Goal: Task Accomplishment & Management: Use online tool/utility

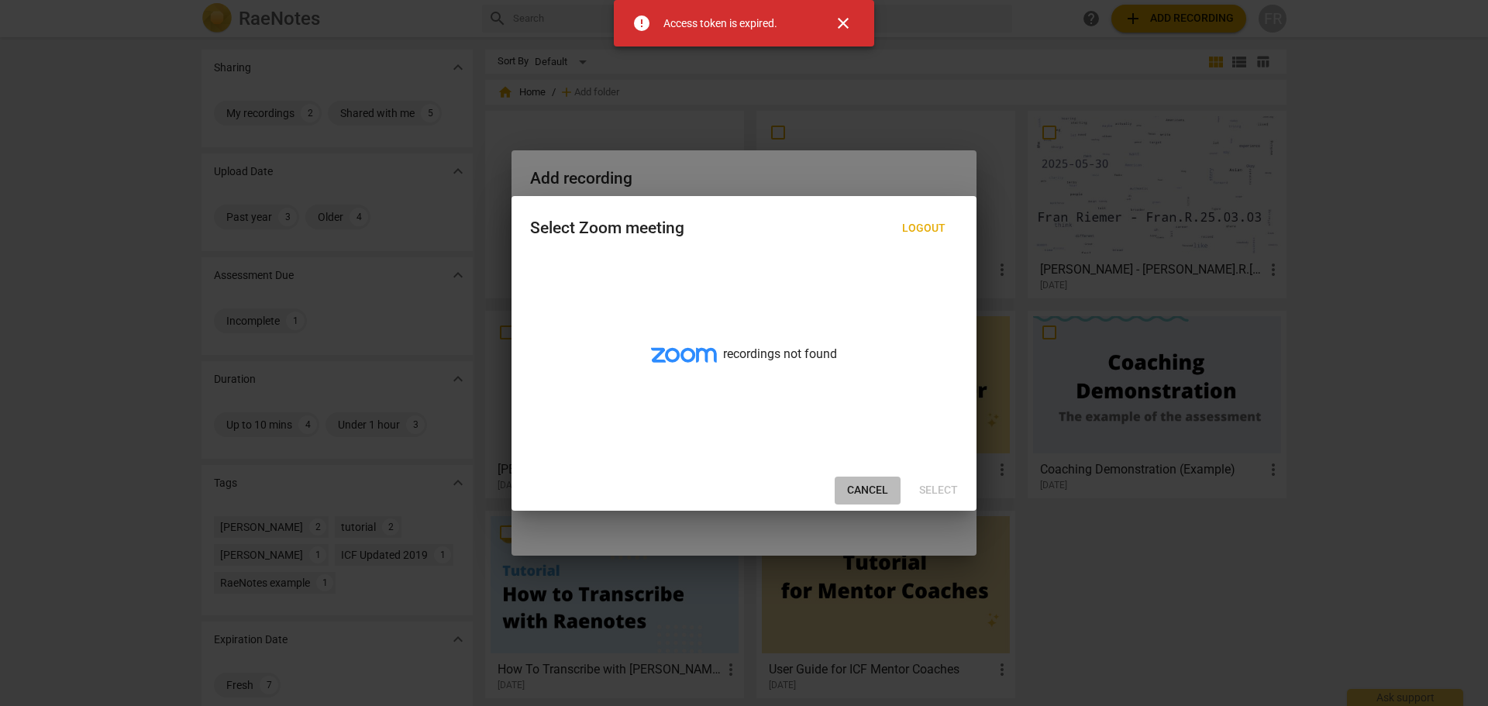
click at [876, 490] on span "Cancel" at bounding box center [867, 491] width 41 height 16
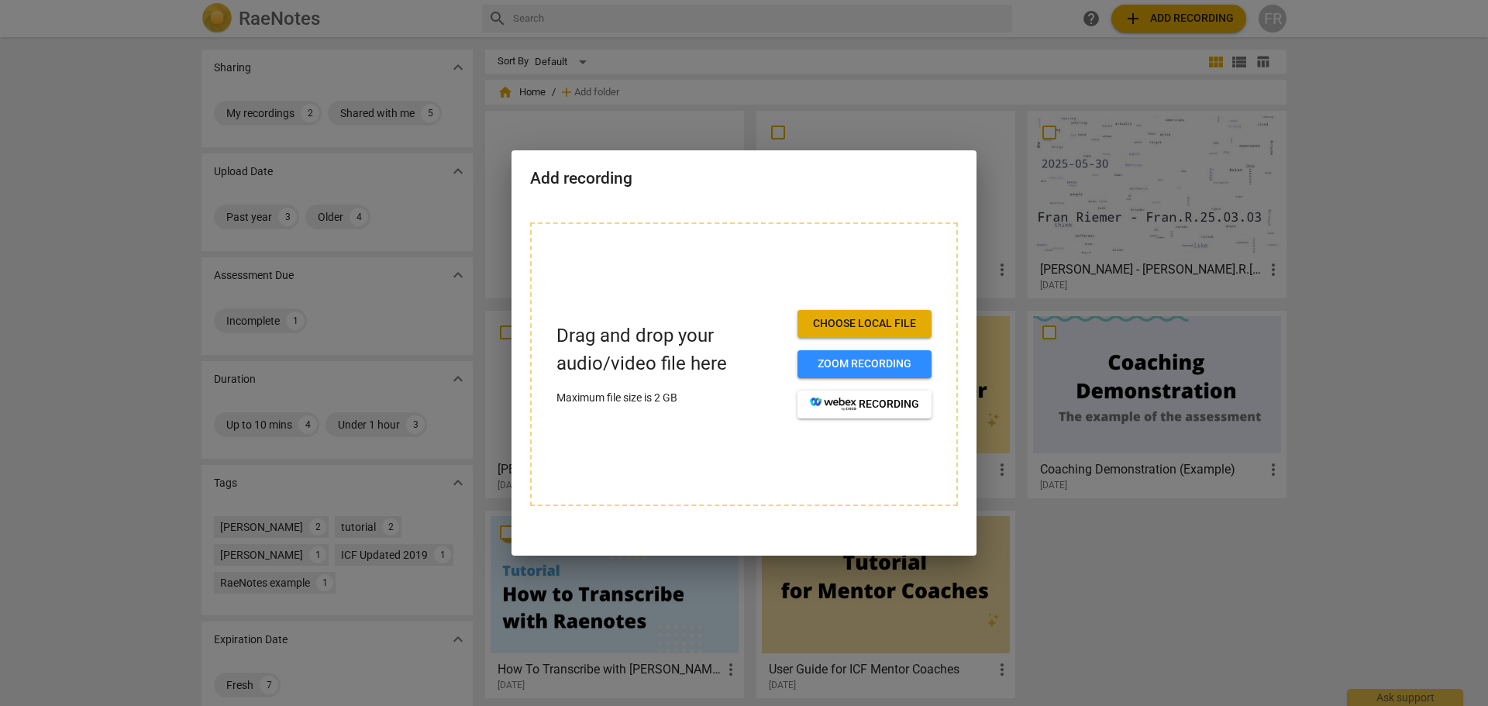
click at [1070, 250] on div at bounding box center [744, 353] width 1488 height 706
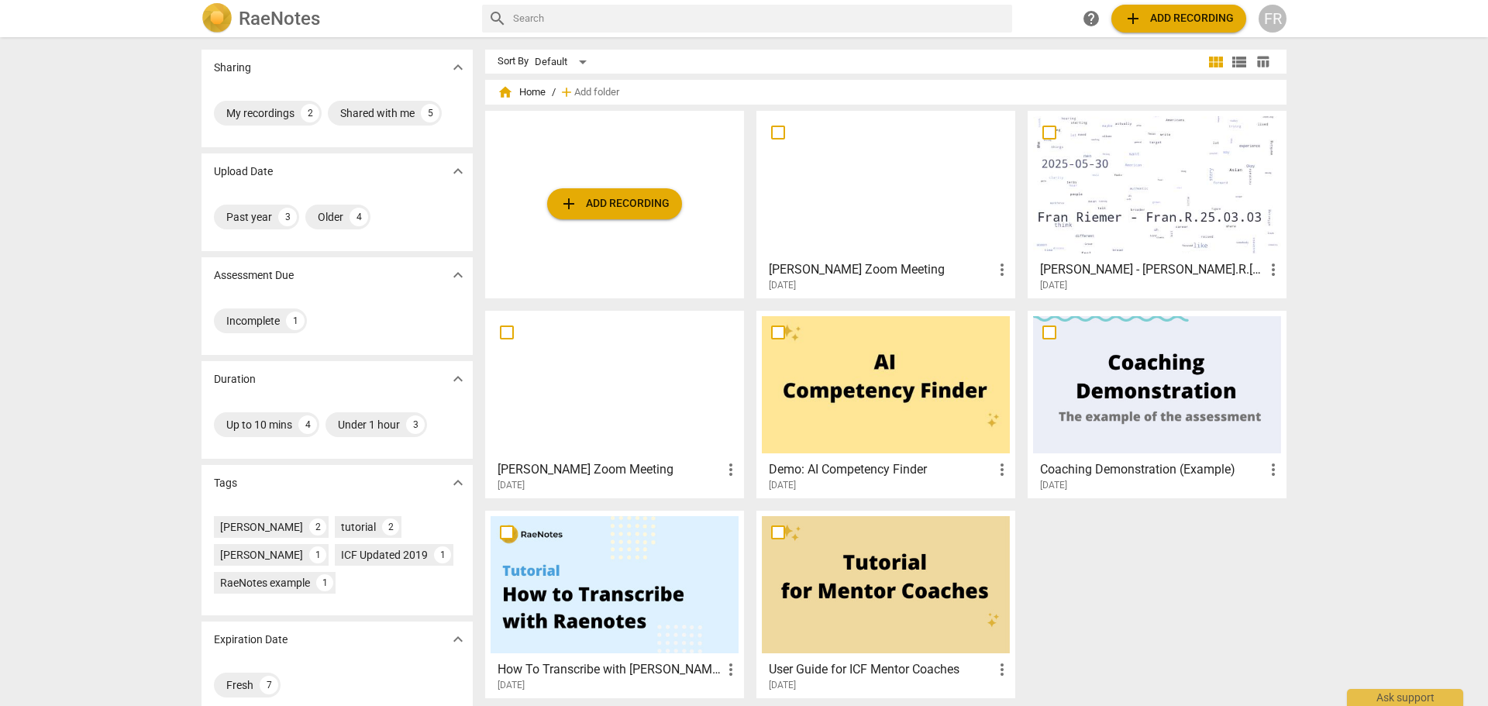
click at [1130, 412] on div at bounding box center [1157, 384] width 248 height 137
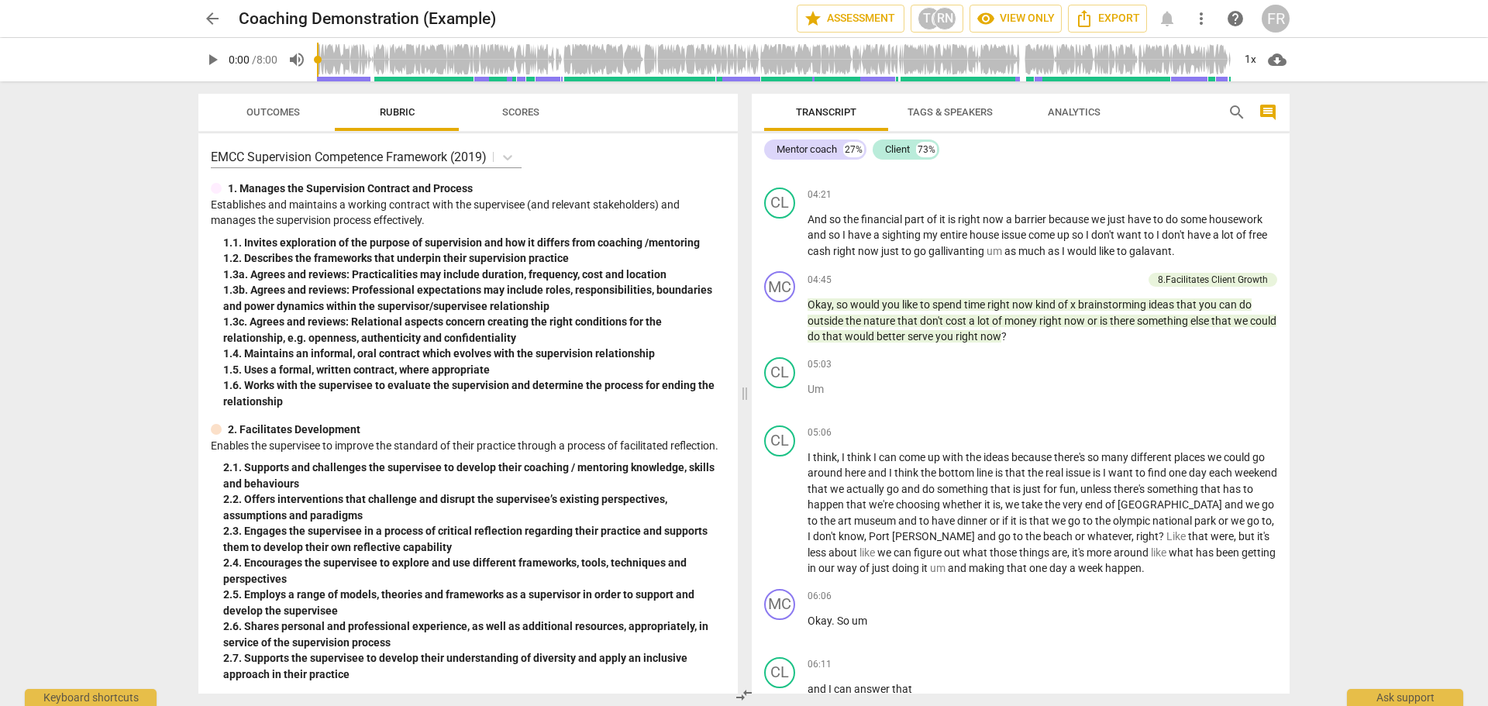
scroll to position [1426, 0]
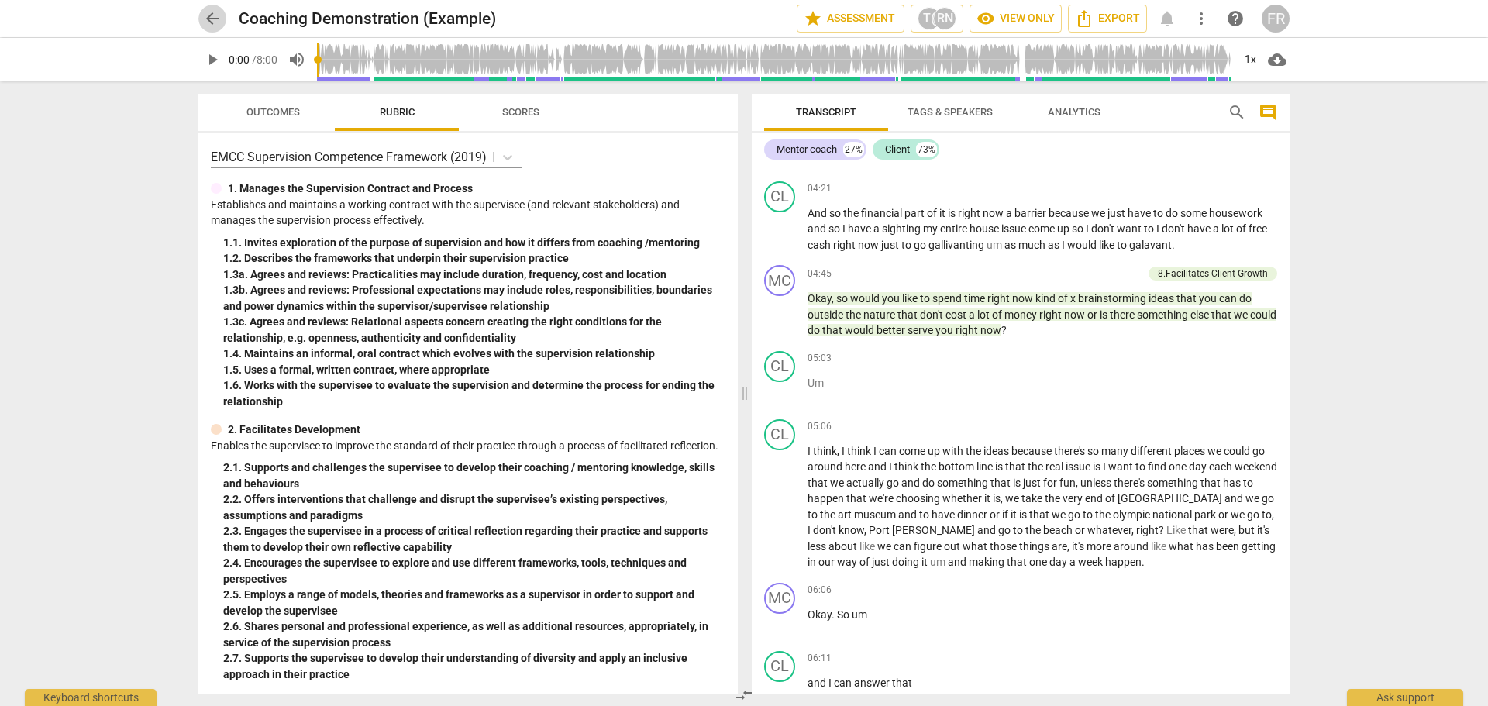
click at [216, 23] on span "arrow_back" at bounding box center [212, 18] width 19 height 19
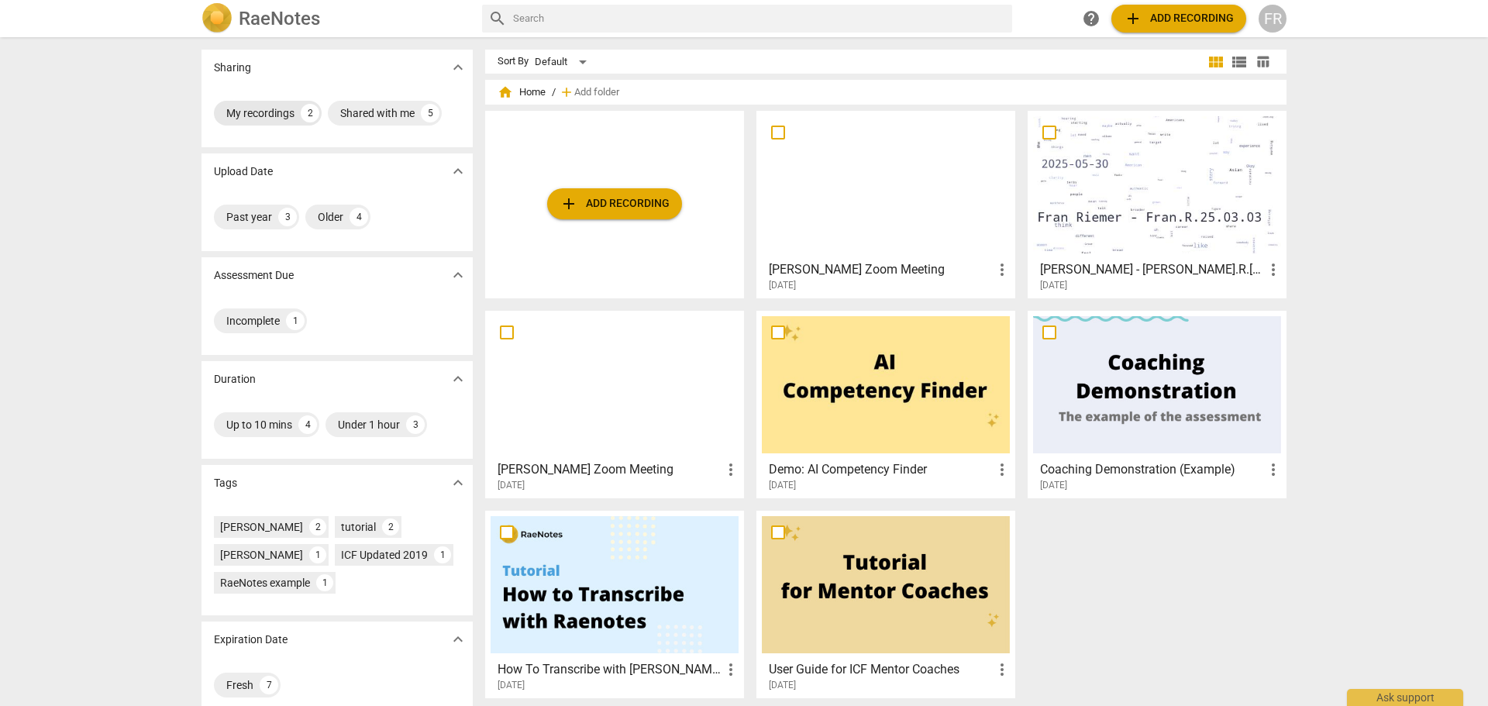
click at [266, 119] on div "My recordings" at bounding box center [260, 113] width 68 height 16
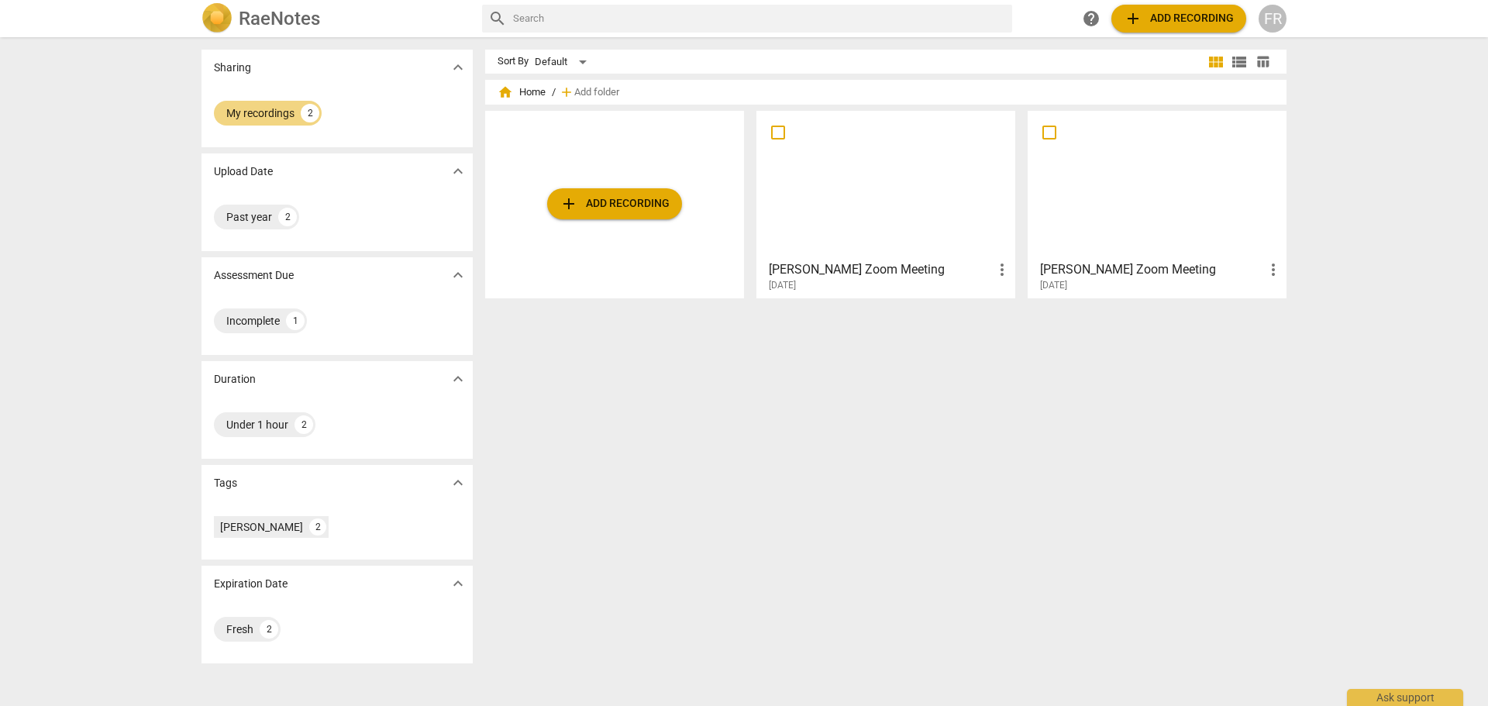
click at [929, 196] on div at bounding box center [886, 184] width 248 height 137
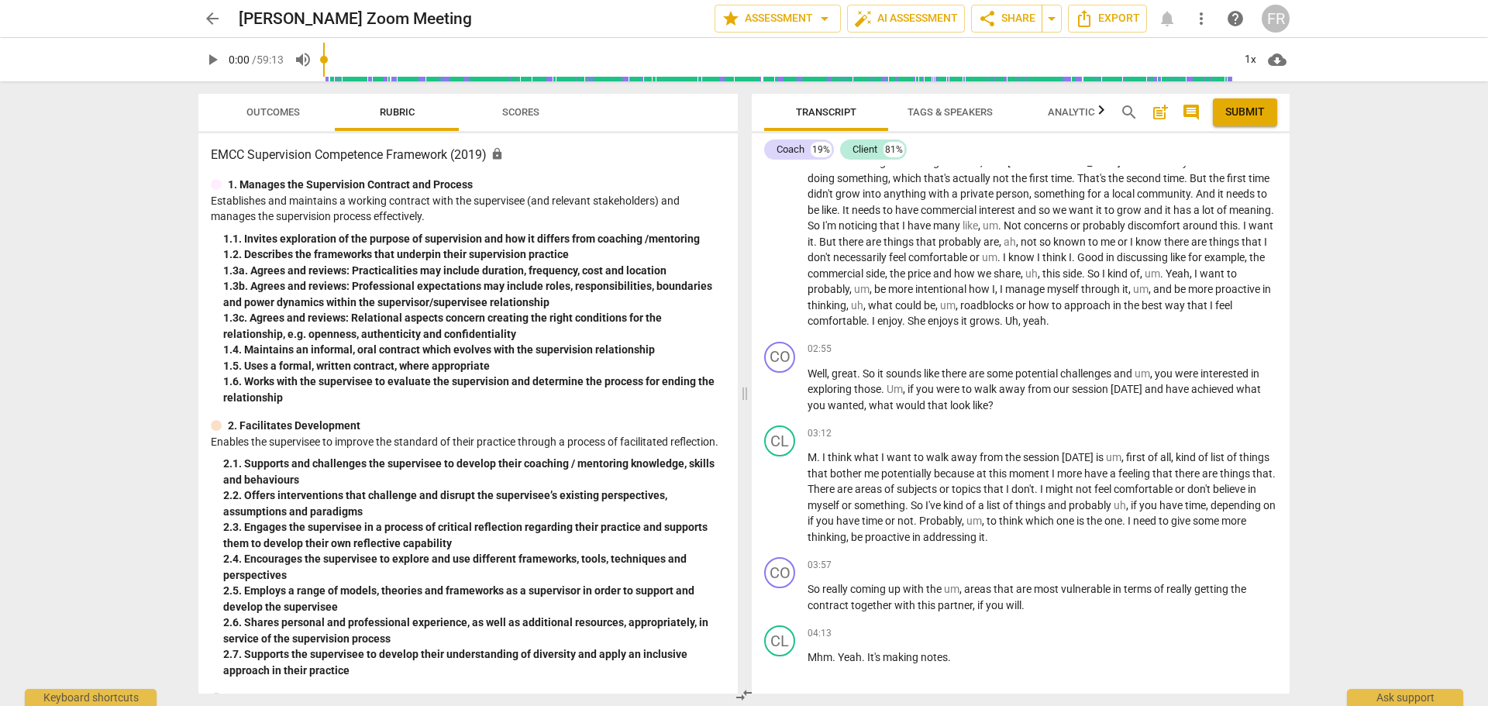
scroll to position [589, 0]
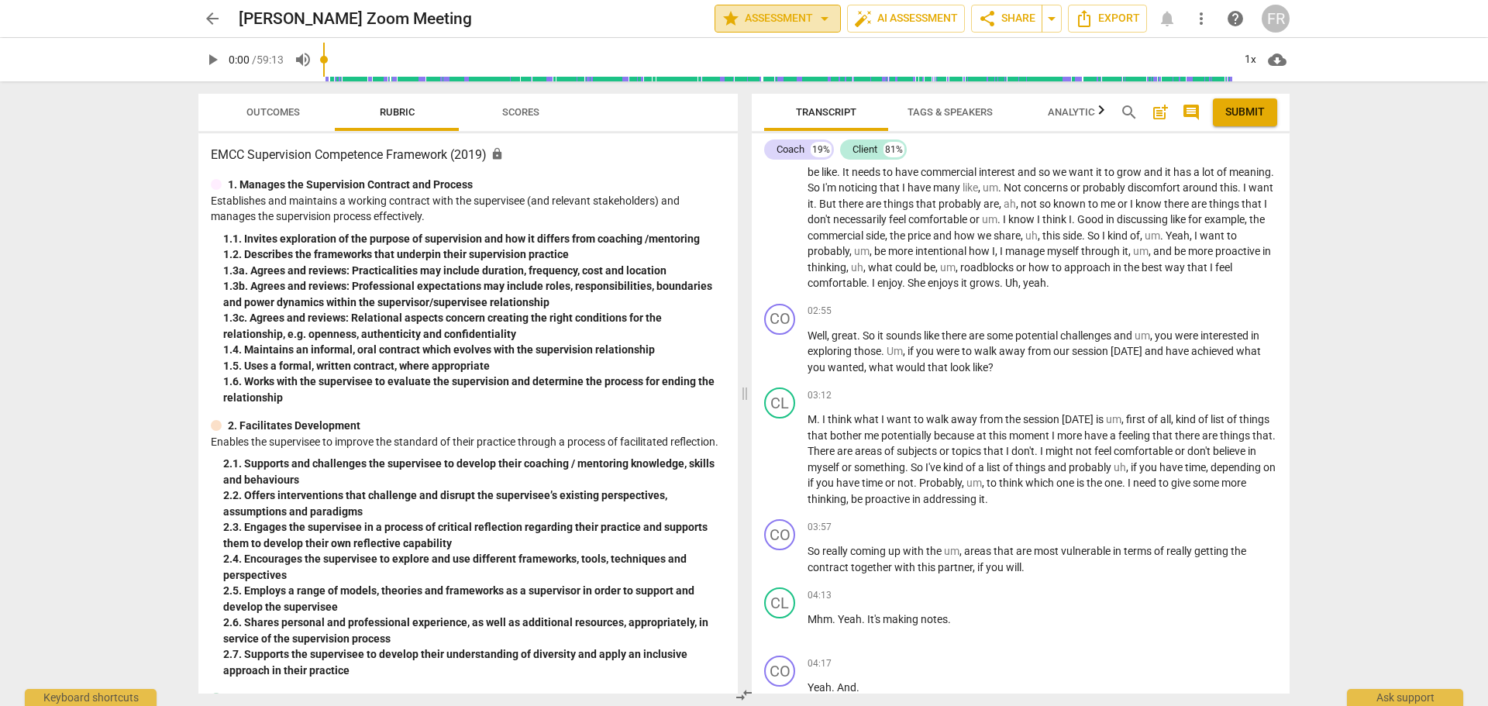
click at [764, 29] on button "star Assessment arrow_drop_down" at bounding box center [778, 19] width 126 height 28
click at [1422, 210] on div at bounding box center [744, 353] width 1488 height 706
click at [210, 19] on span "arrow_back" at bounding box center [212, 18] width 19 height 19
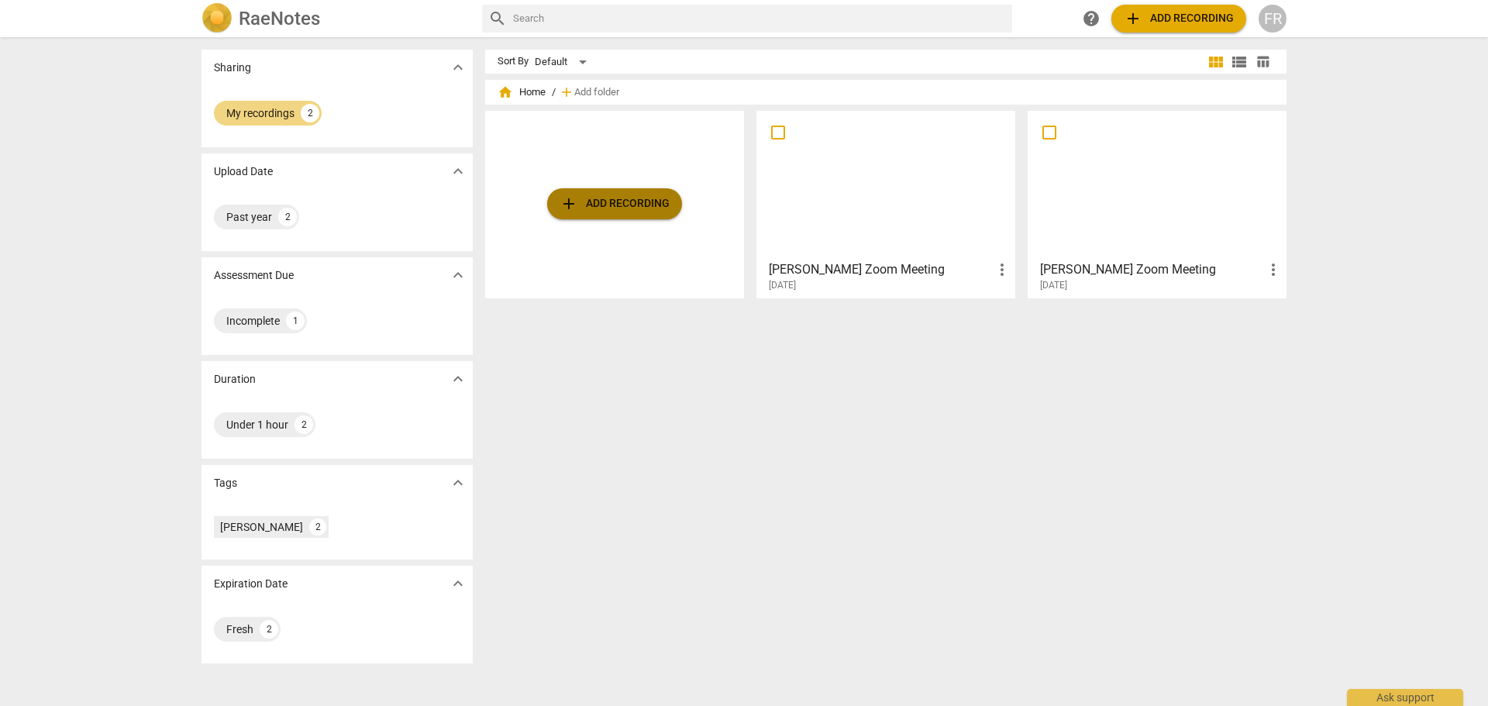
click at [596, 213] on button "add Add recording" at bounding box center [614, 203] width 135 height 31
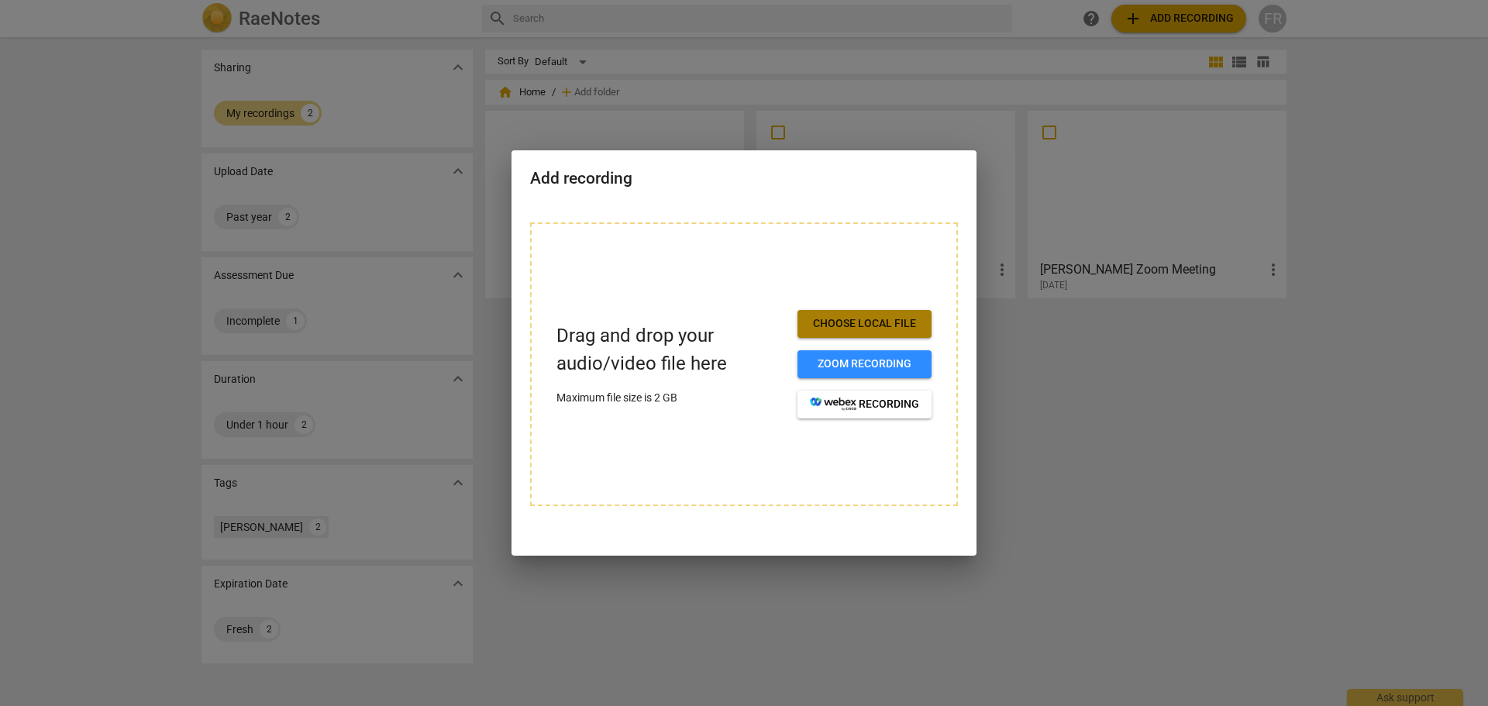
click at [887, 331] on span "Choose local file" at bounding box center [864, 324] width 109 height 16
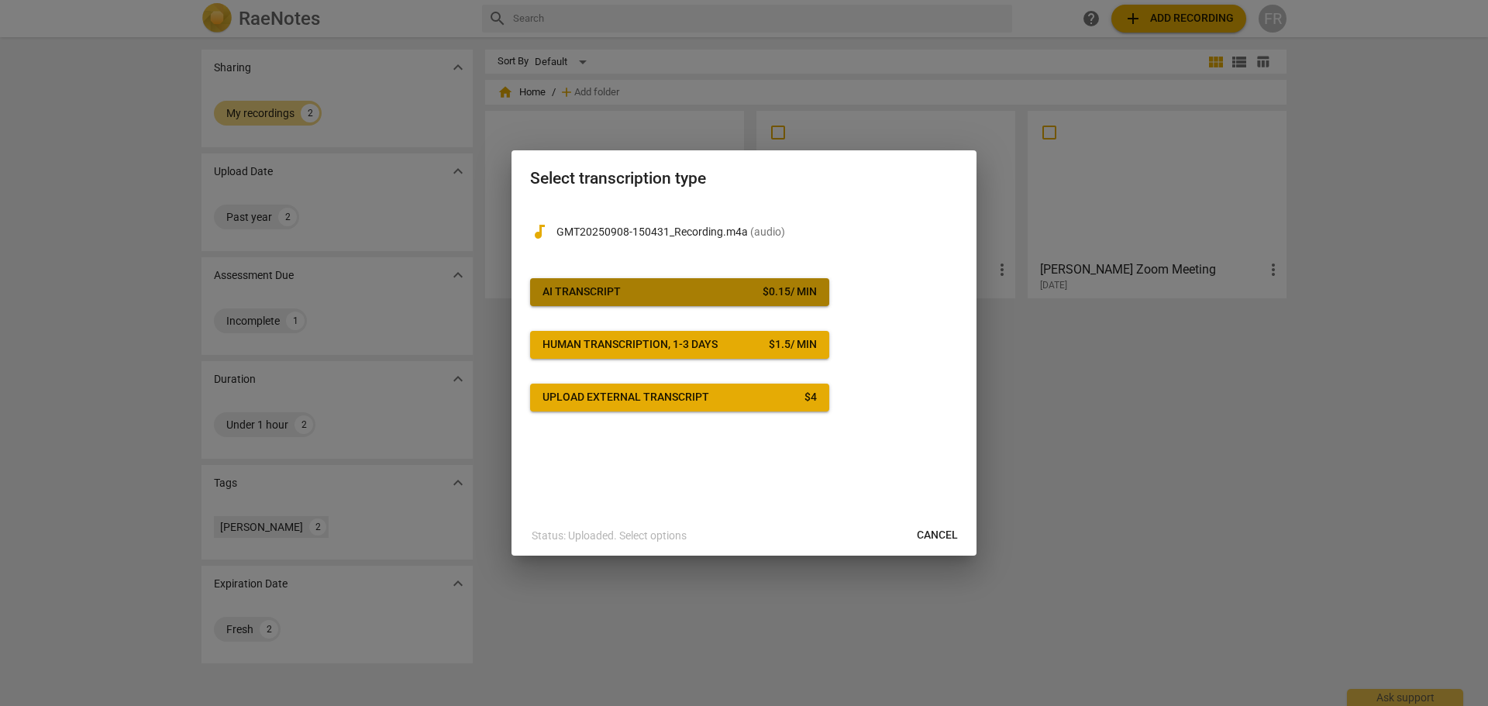
click at [712, 302] on button "AI Transcript $ 0.15 / min" at bounding box center [679, 292] width 299 height 28
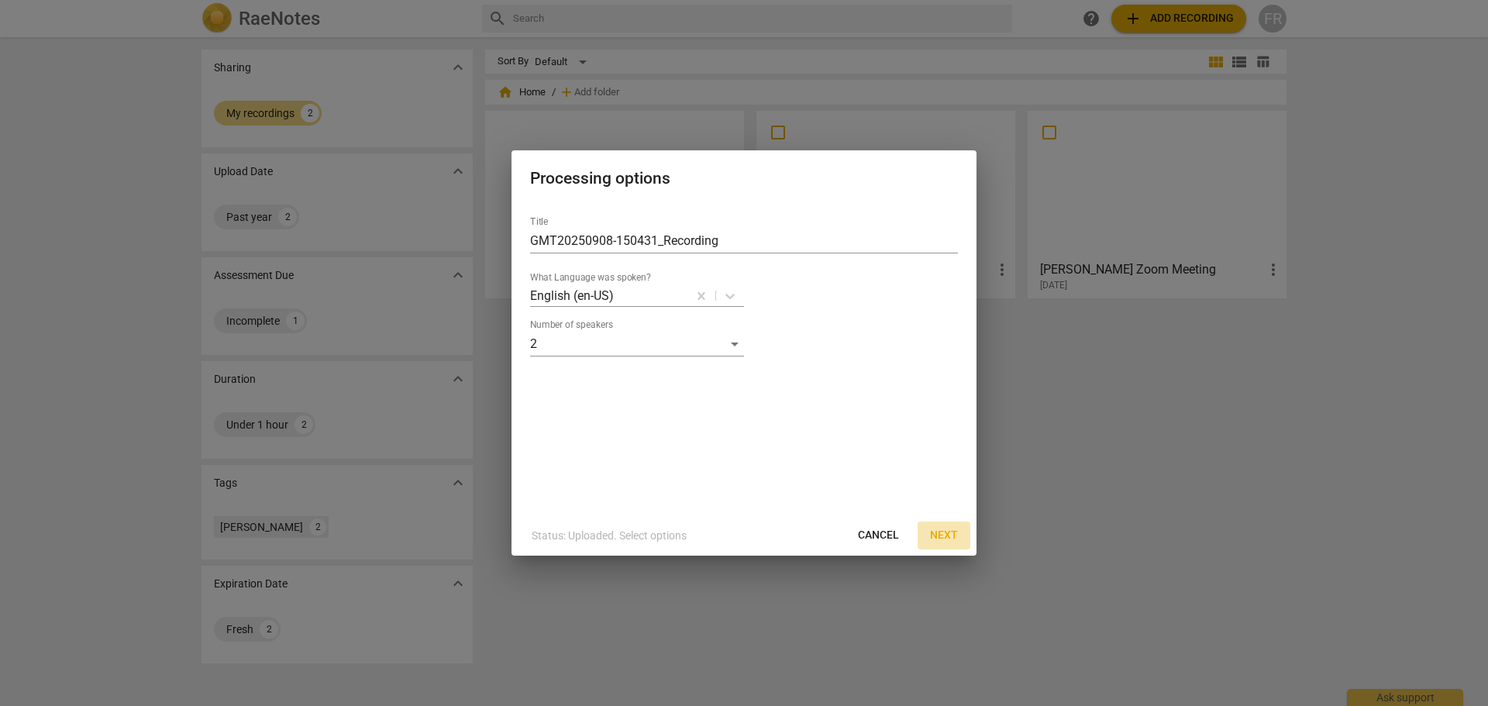
click at [951, 537] on span "Next" at bounding box center [944, 536] width 28 height 16
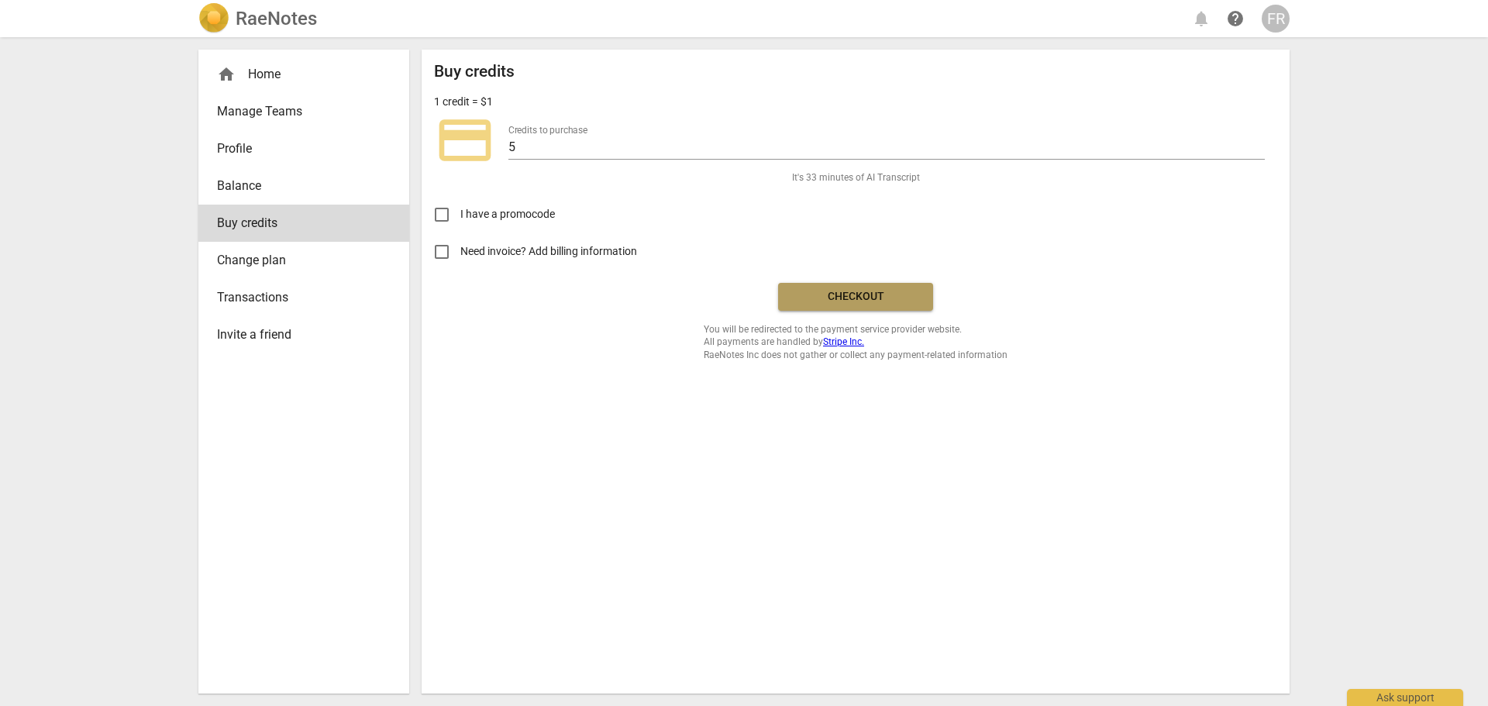
click at [835, 302] on span "Checkout" at bounding box center [856, 297] width 130 height 16
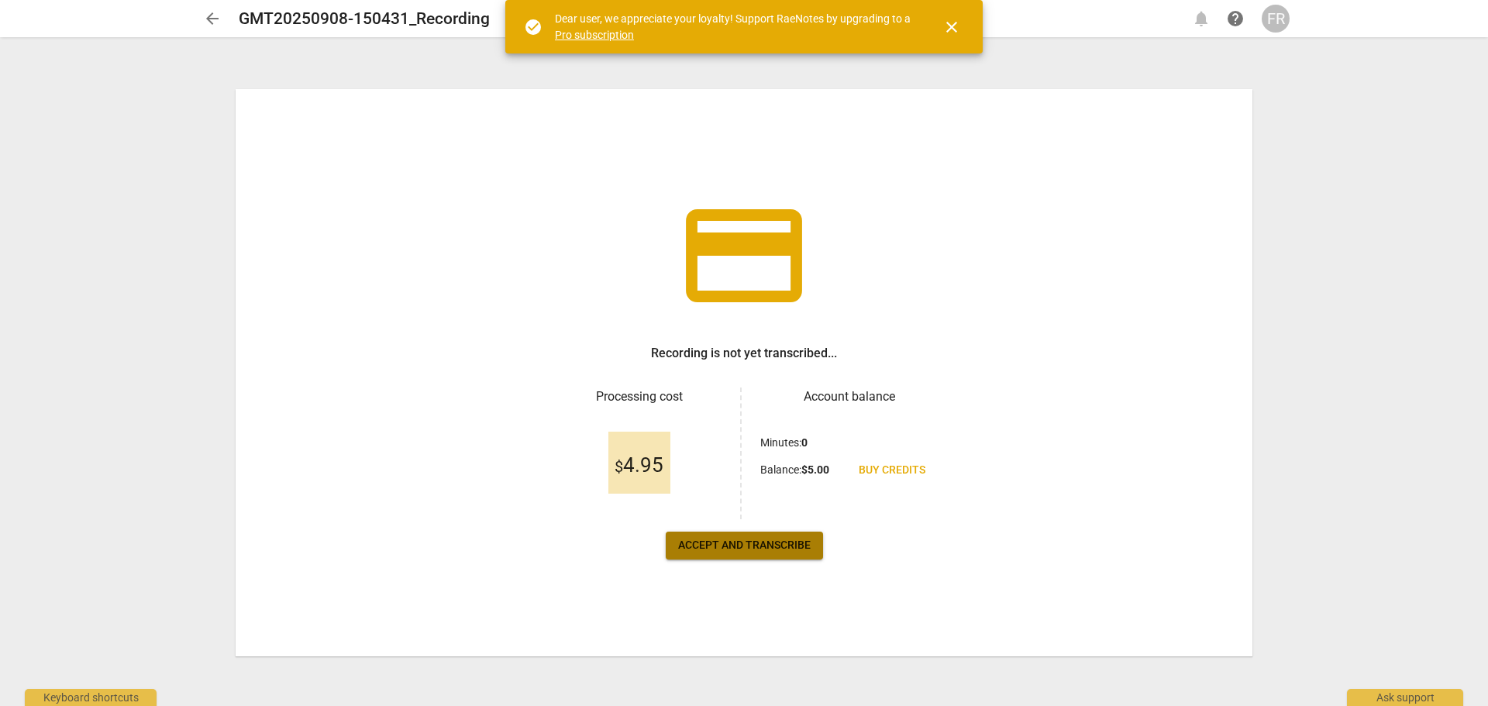
click at [724, 550] on span "Accept and transcribe" at bounding box center [744, 546] width 133 height 16
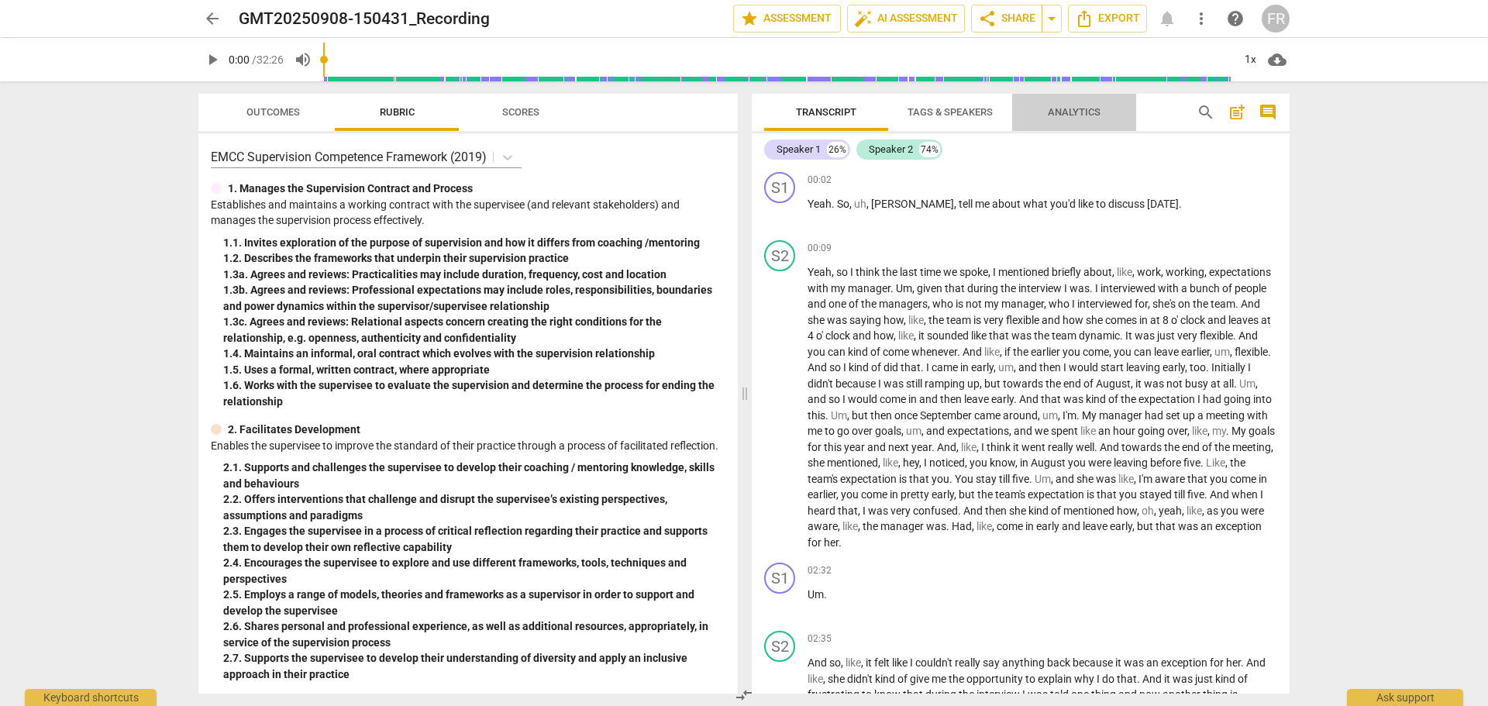
click at [1070, 117] on span "Analytics" at bounding box center [1074, 112] width 53 height 12
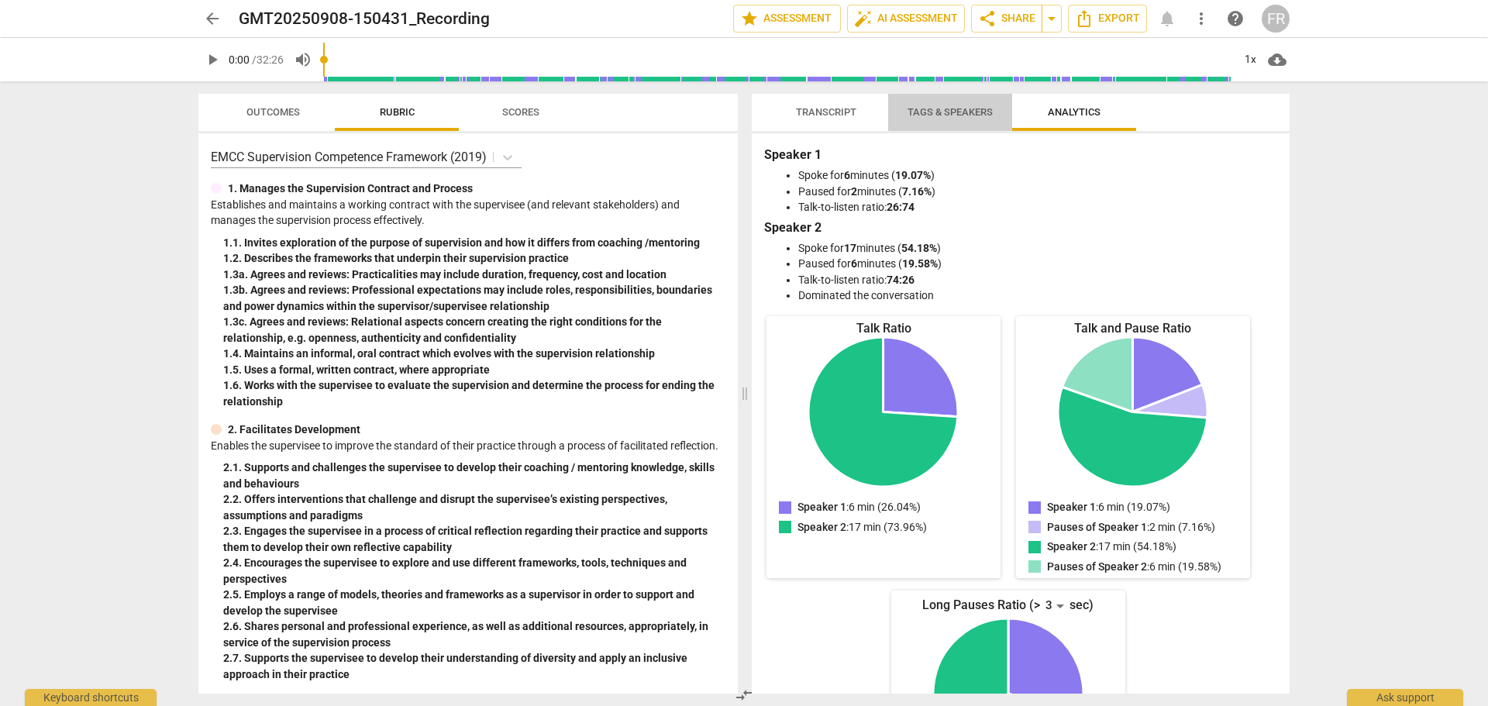
click at [919, 107] on span "Tags & Speakers" at bounding box center [950, 112] width 85 height 12
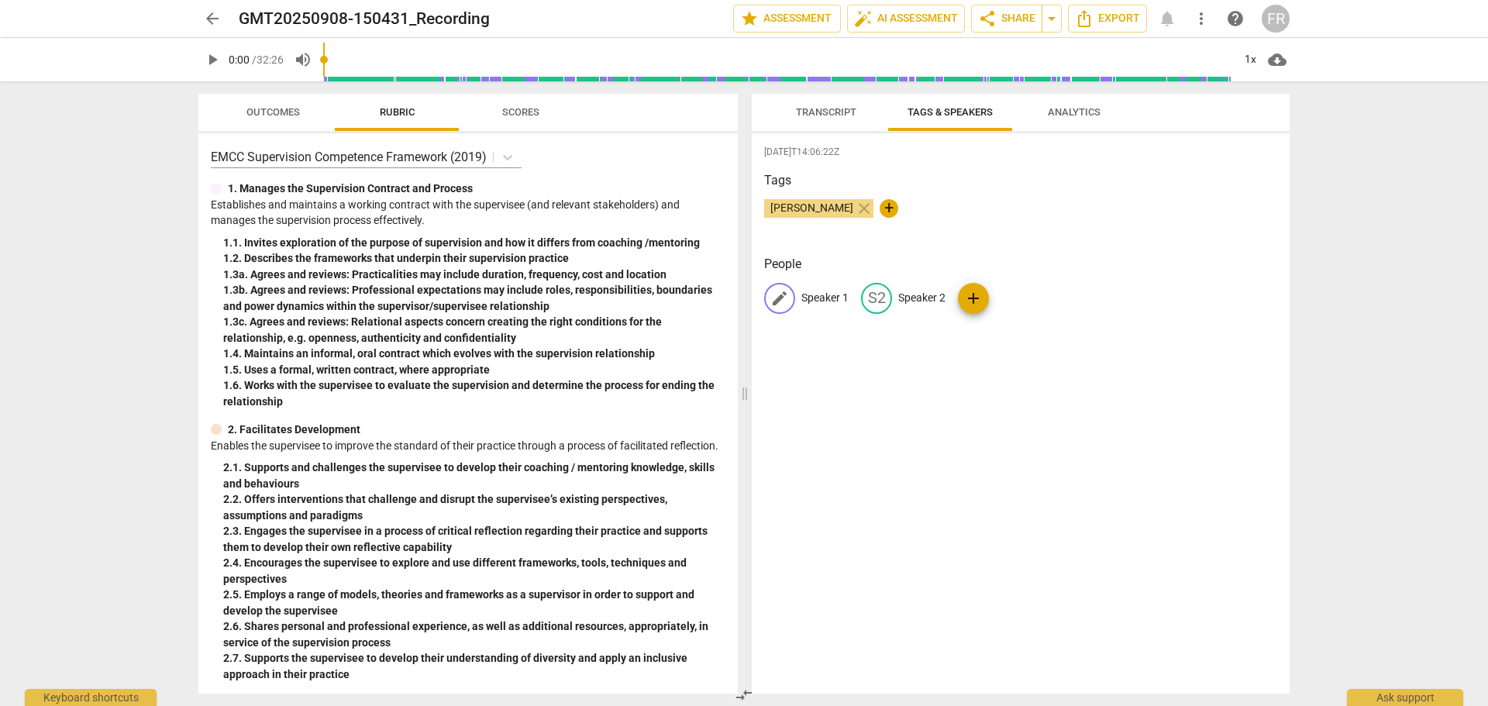
click at [848, 300] on p "Speaker 1" at bounding box center [825, 298] width 47 height 16
type input "Coach"
click at [979, 291] on span "edit" at bounding box center [977, 298] width 19 height 19
type input "Client"
click at [1059, 299] on span "add" at bounding box center [1058, 298] width 19 height 19
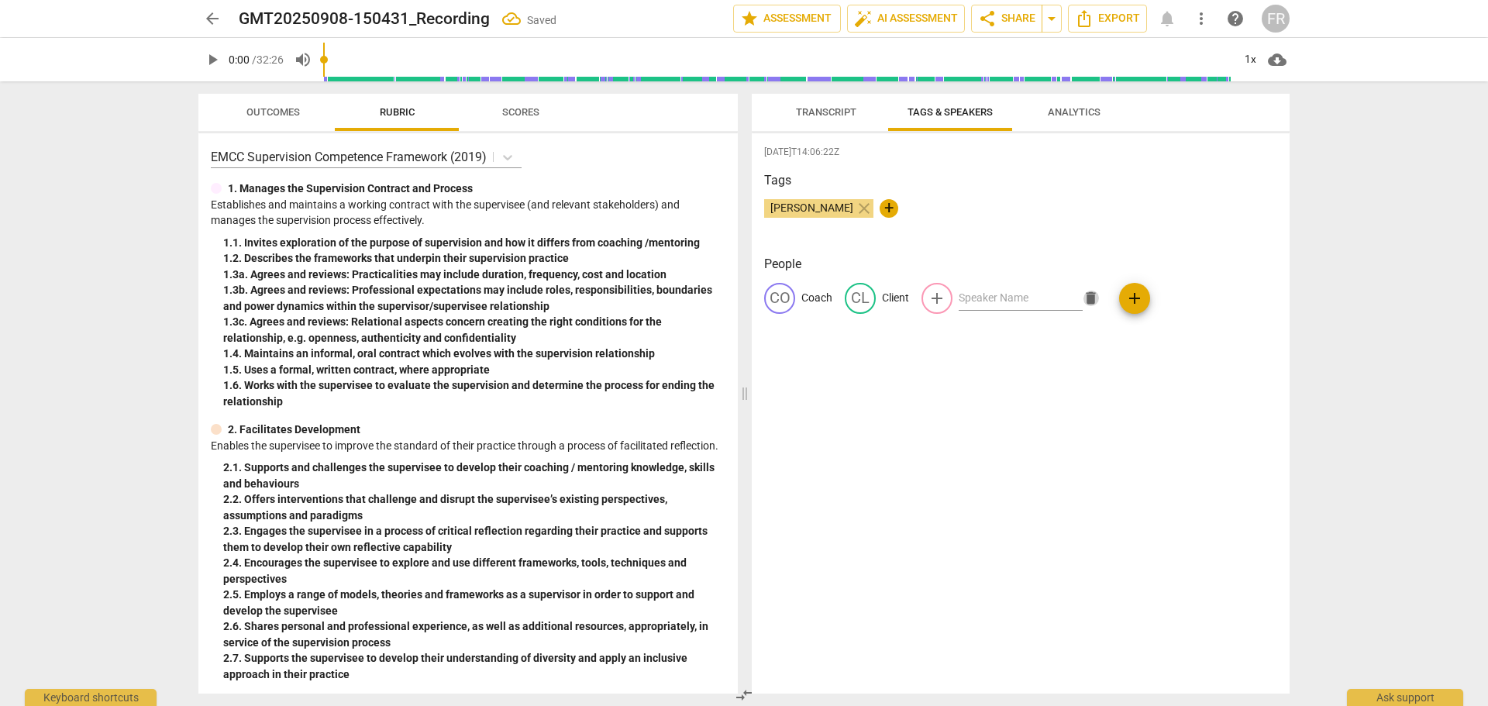
click at [1084, 298] on span "delete" at bounding box center [1091, 298] width 16 height 16
click at [817, 112] on span "Transcript" at bounding box center [826, 112] width 60 height 12
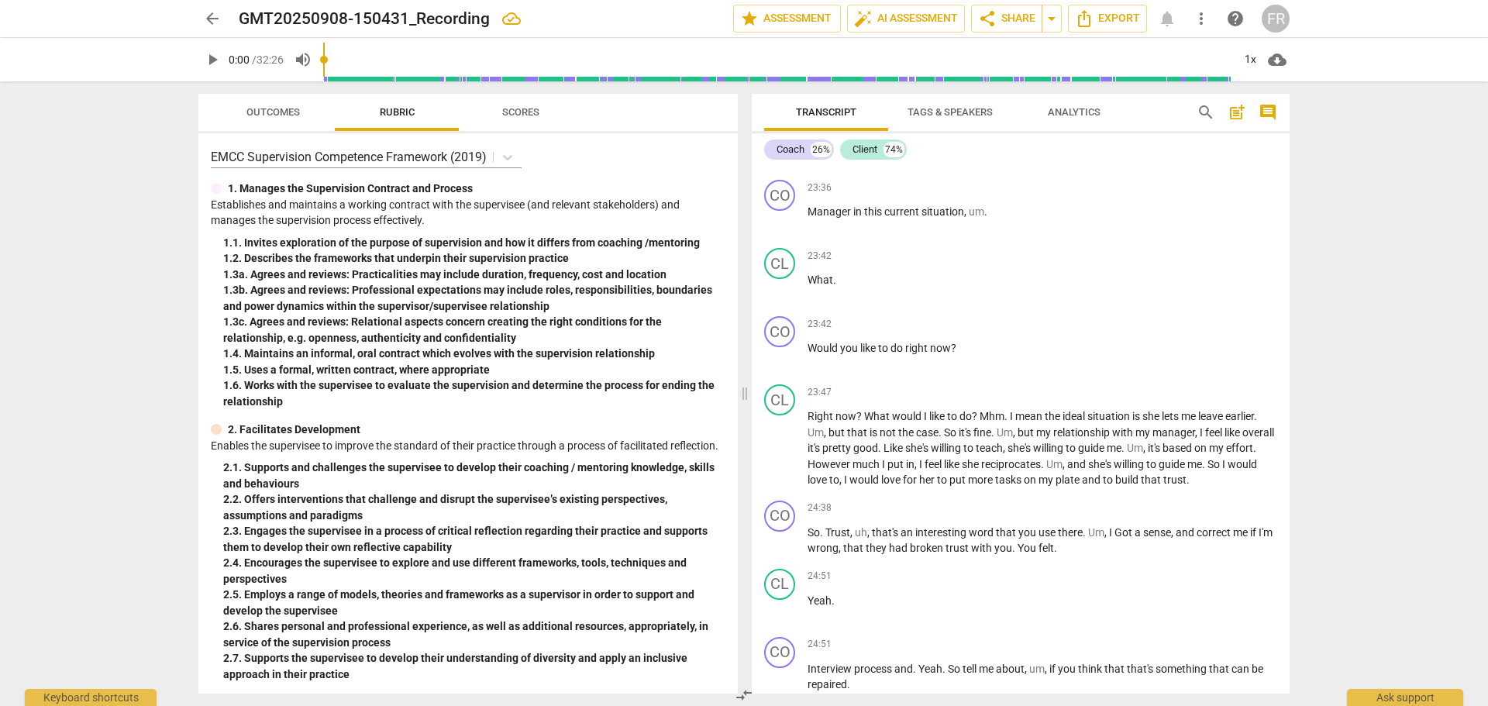
scroll to position [5784, 0]
